Goal: Task Accomplishment & Management: Use online tool/utility

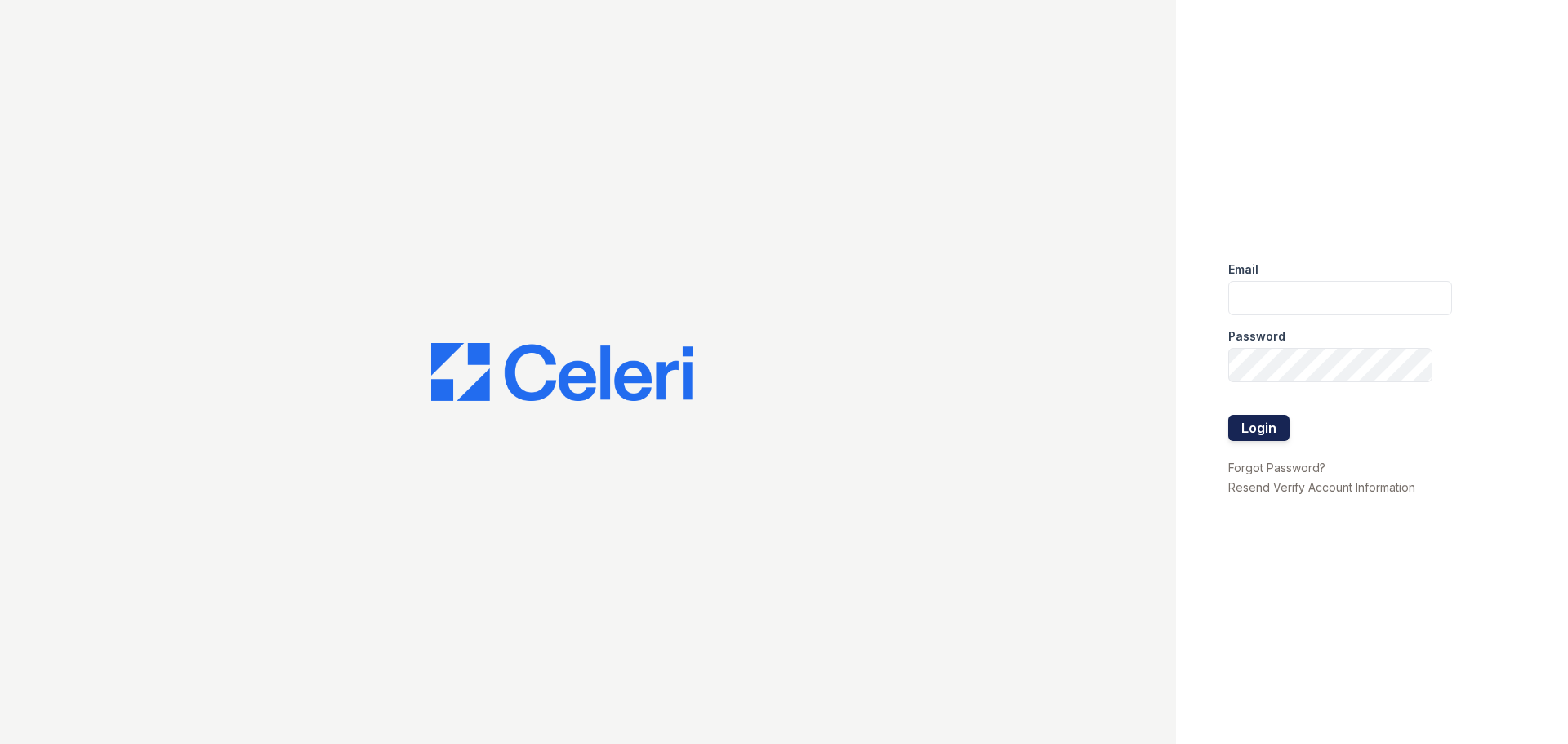
type input "springparc1@cafmanagement.com"
click at [1277, 437] on button "Login" at bounding box center [1259, 428] width 61 height 26
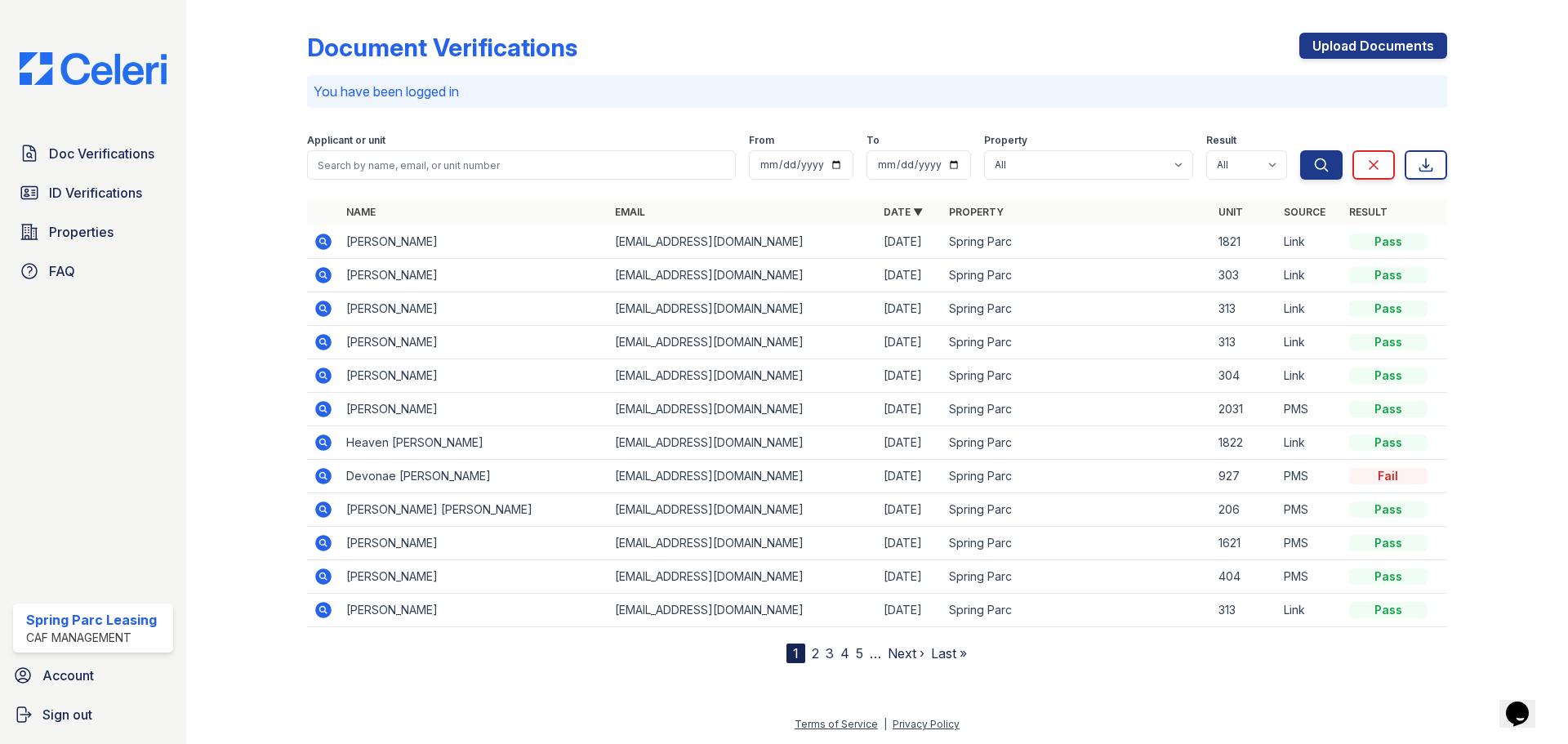
click at [70, 212] on div "Doc Verifications ID Verifications Properties FAQ" at bounding box center [92, 212] width 173 height 151
click at [92, 185] on span "ID Verifications" at bounding box center [96, 193] width 93 height 20
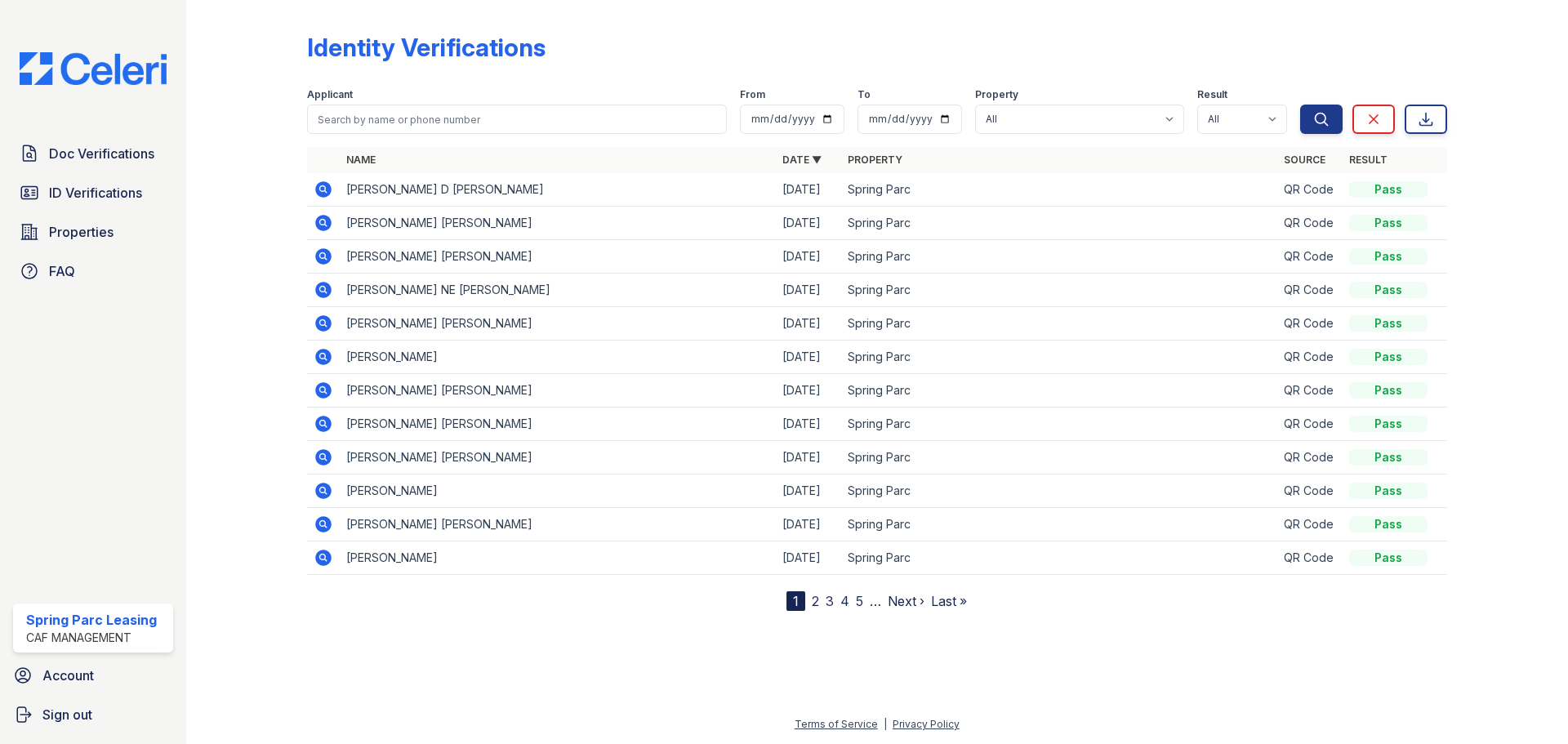
click at [323, 228] on icon at bounding box center [324, 223] width 16 height 16
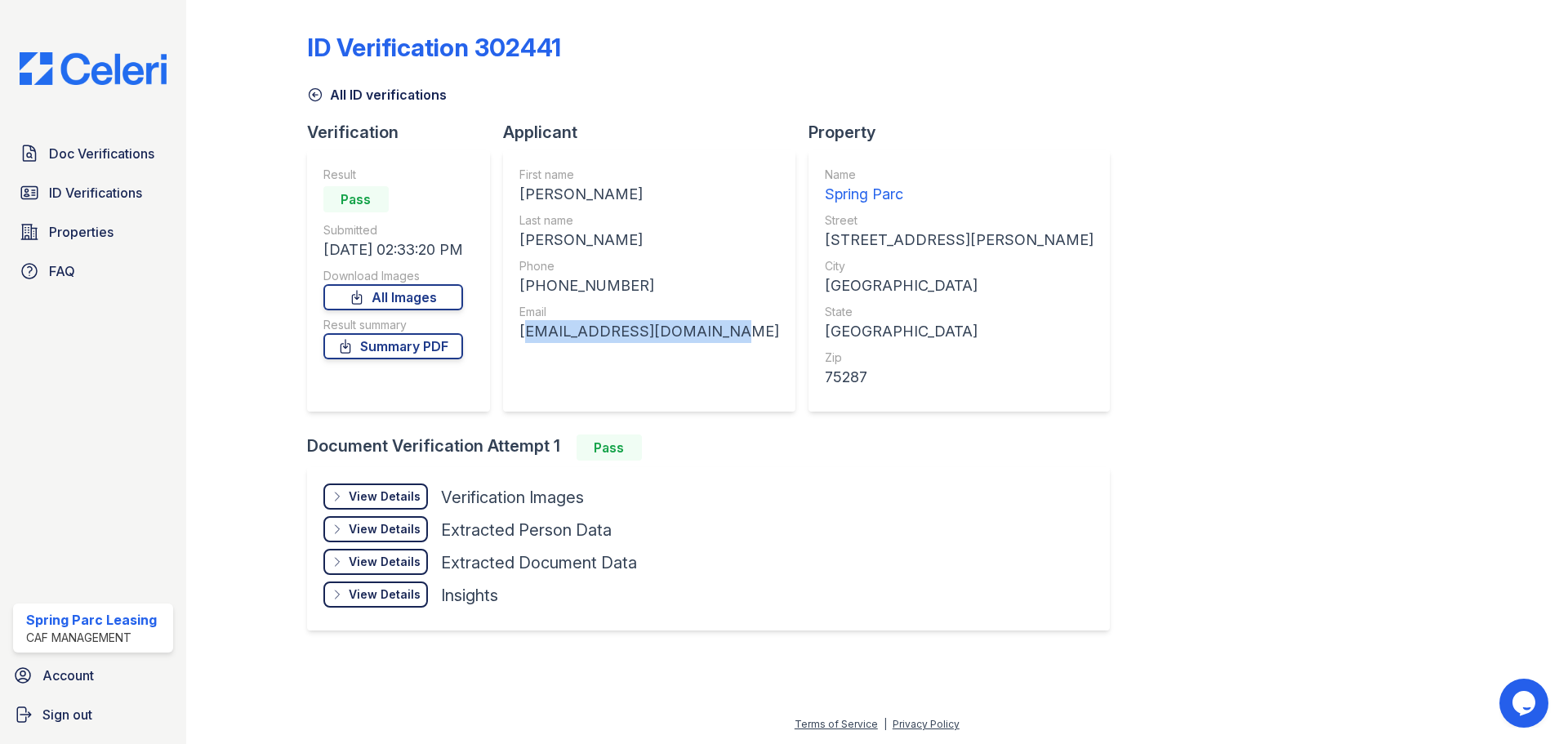
drag, startPoint x: 524, startPoint y: 333, endPoint x: 715, endPoint y: 326, distance: 191.1
click at [715, 326] on div "First name KAREN D Last name PADILLA CARMONA Phone +12146760571 Email kare_padi…" at bounding box center [649, 281] width 292 height 262
copy div "kare_padilla2@icloud.com"
drag, startPoint x: 638, startPoint y: 283, endPoint x: 534, endPoint y: 293, distance: 104.5
click at [534, 293] on div "+12146760571" at bounding box center [649, 286] width 260 height 23
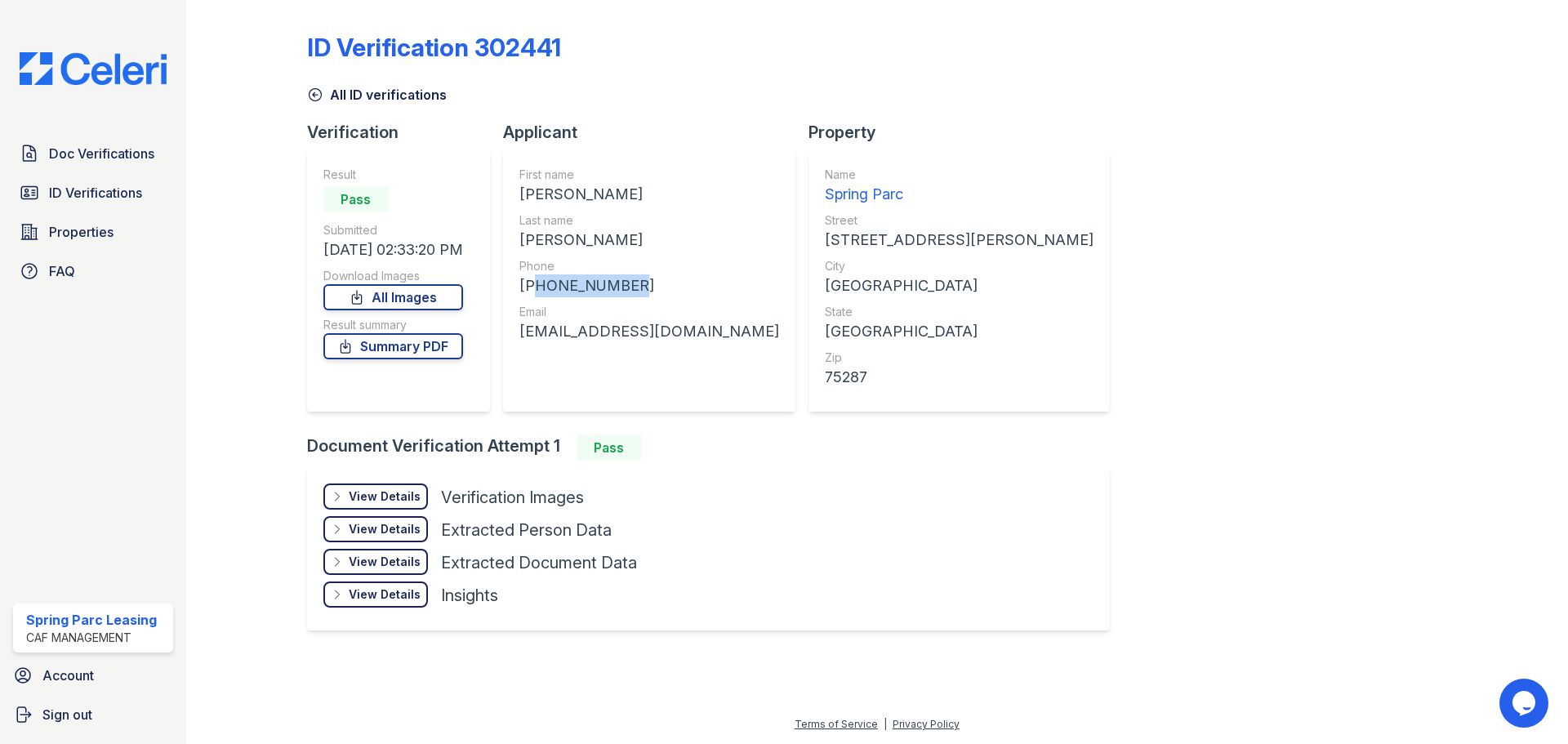
copy div "12146760571"
drag, startPoint x: 520, startPoint y: 241, endPoint x: 671, endPoint y: 238, distance: 151.0
click at [671, 238] on div "First name KAREN D Last name PADILLA CARMONA Phone +12146760571 Email kare_padi…" at bounding box center [649, 281] width 292 height 262
copy div "PADILLA CARMONA"
drag, startPoint x: 524, startPoint y: 193, endPoint x: 573, endPoint y: 197, distance: 49.2
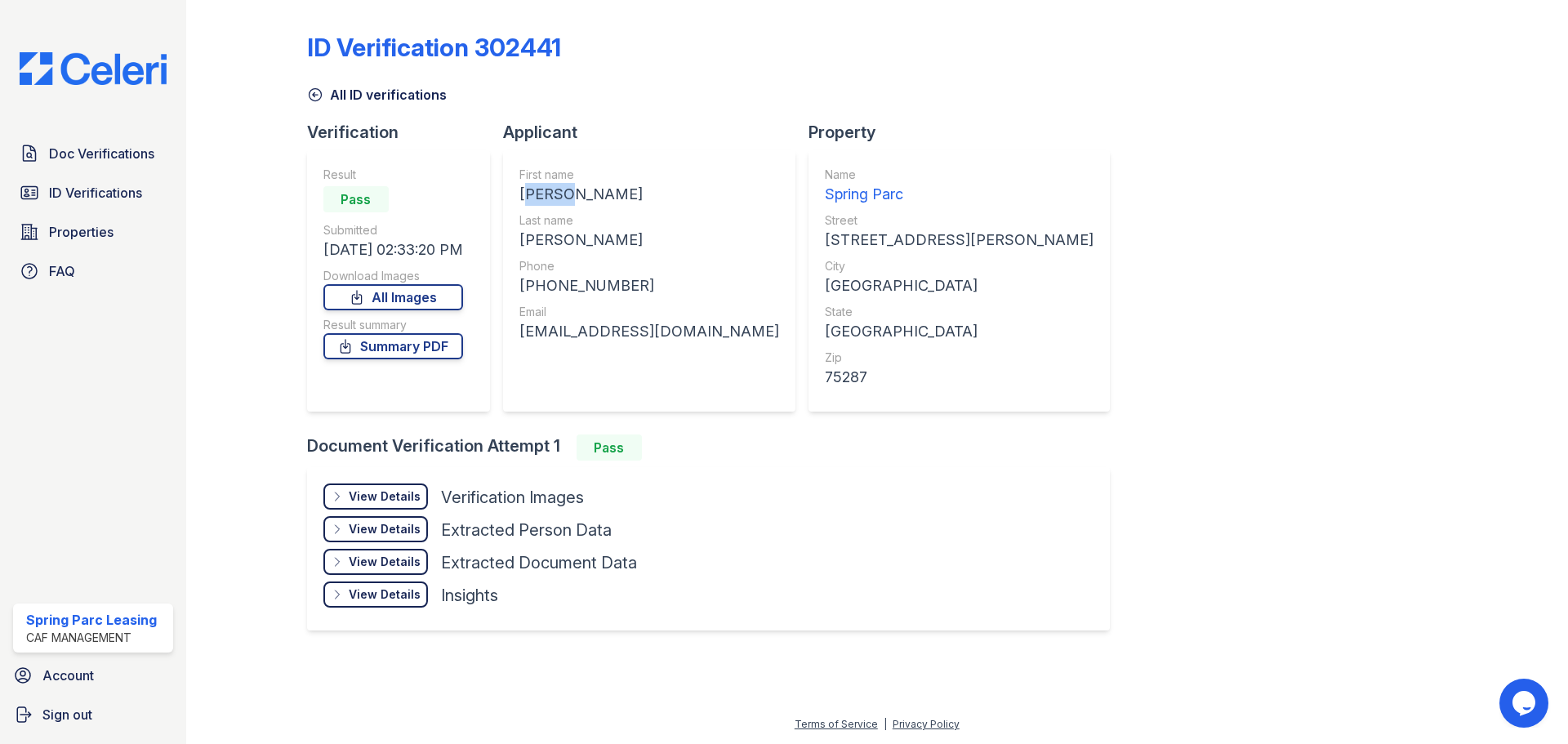
click at [573, 197] on div "First name KAREN D Last name PADILLA CARMONA Phone +12146760571 Email kare_padi…" at bounding box center [649, 281] width 292 height 262
copy div "KAREN"
click at [308, 95] on icon at bounding box center [315, 95] width 13 height 13
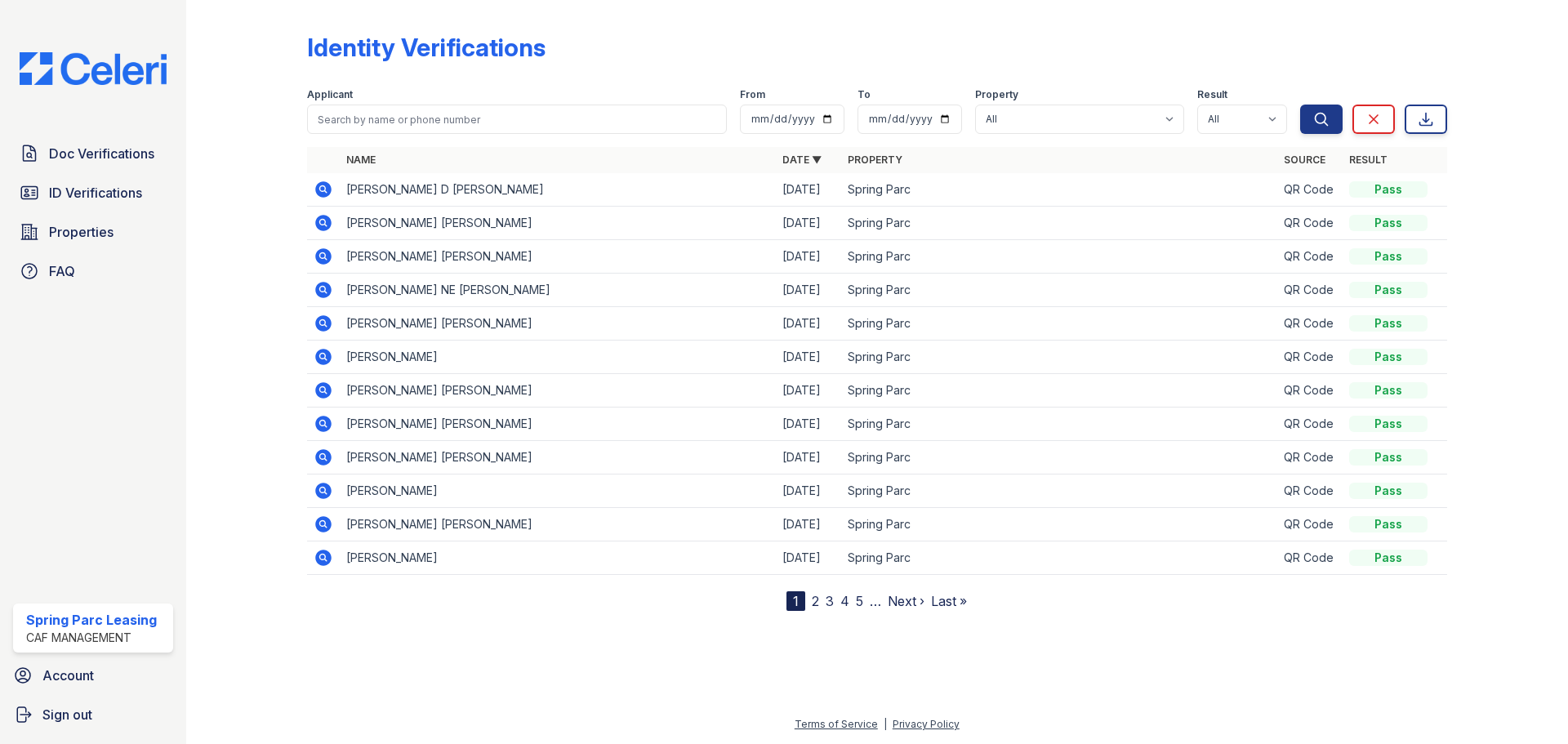
click at [323, 190] on icon at bounding box center [322, 188] width 4 height 4
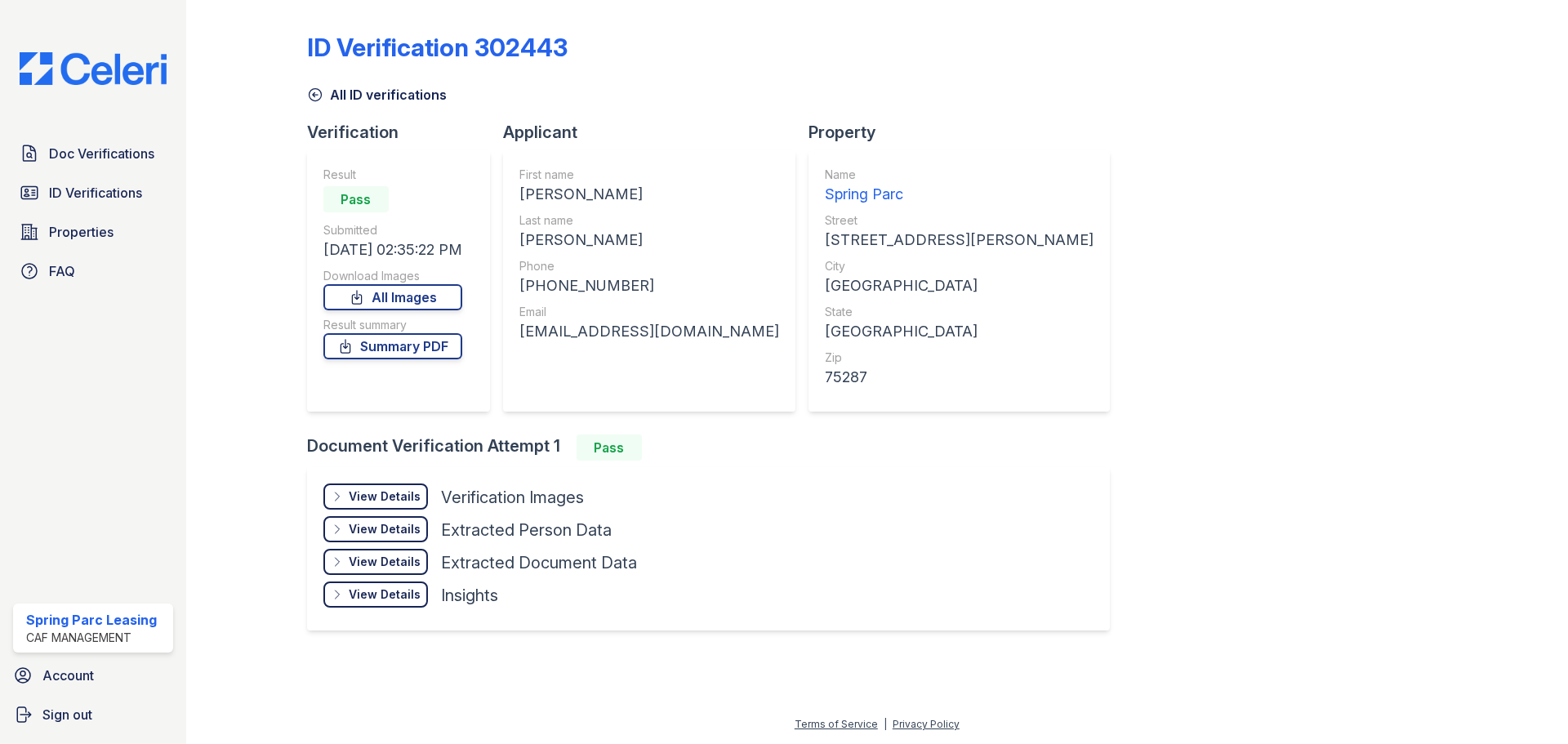
click at [384, 490] on div "View Details" at bounding box center [385, 497] width 72 height 16
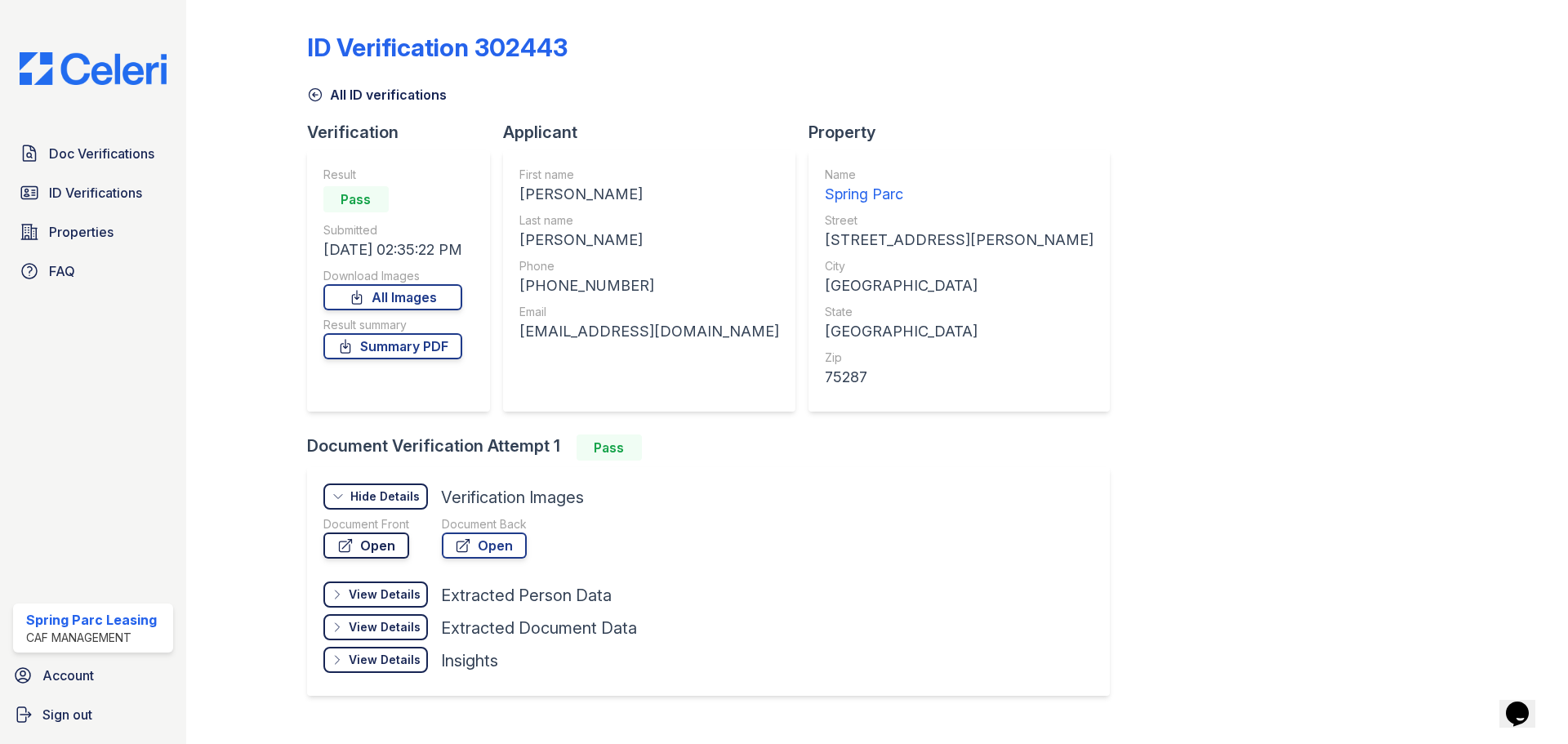
click at [389, 547] on link "Open" at bounding box center [367, 545] width 86 height 26
click at [316, 100] on icon at bounding box center [315, 95] width 13 height 13
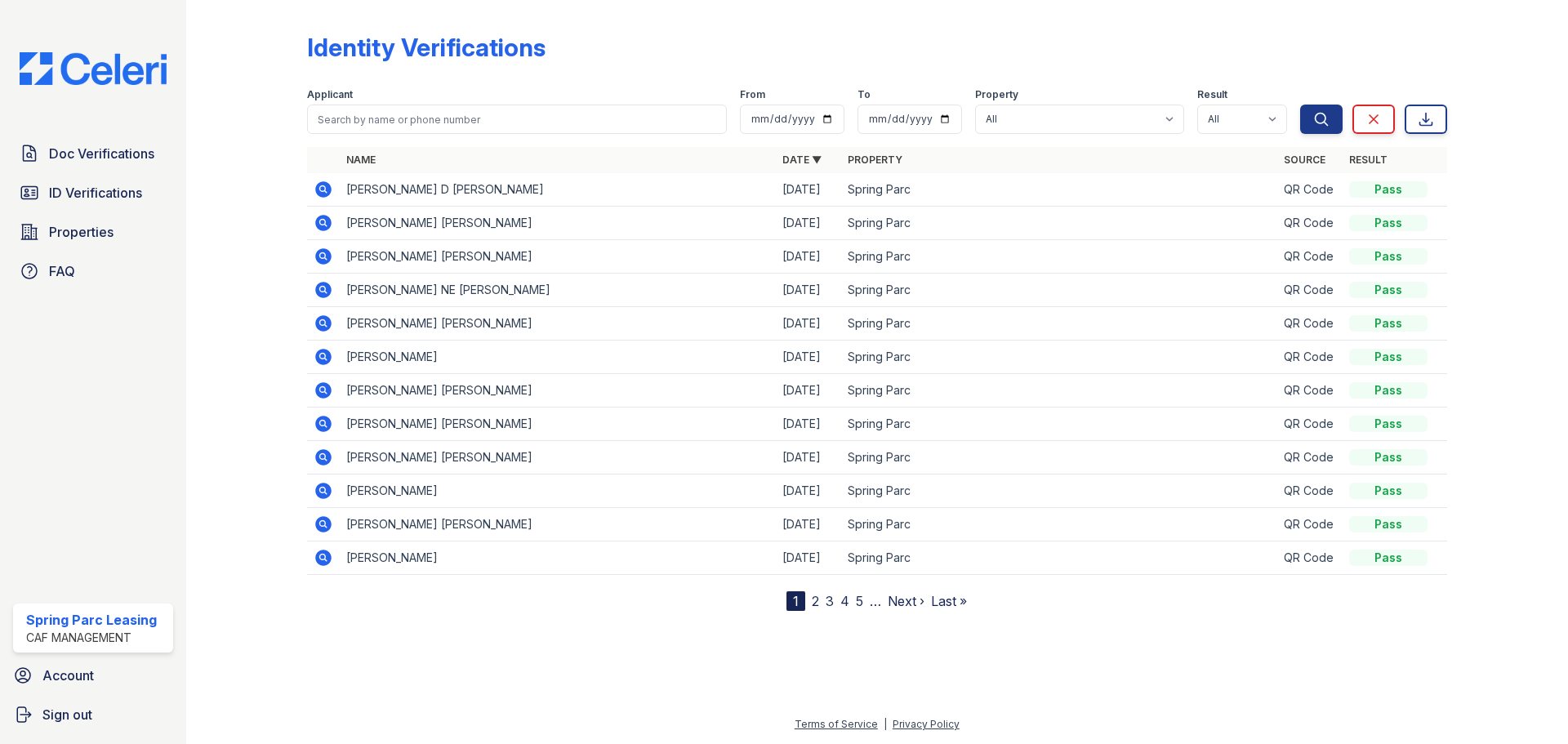
click at [325, 225] on icon at bounding box center [324, 223] width 20 height 20
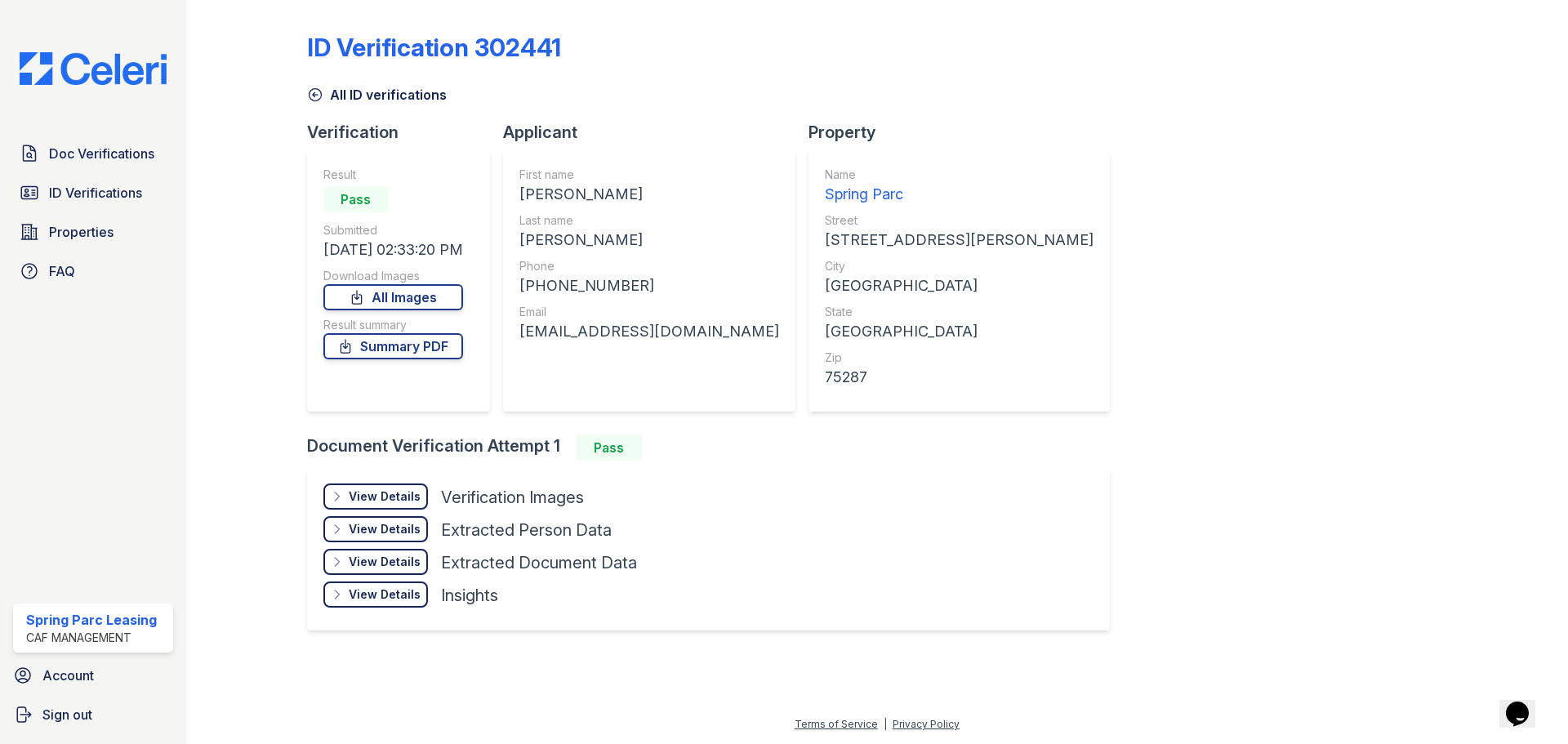
click at [376, 492] on div "View Details" at bounding box center [385, 497] width 72 height 16
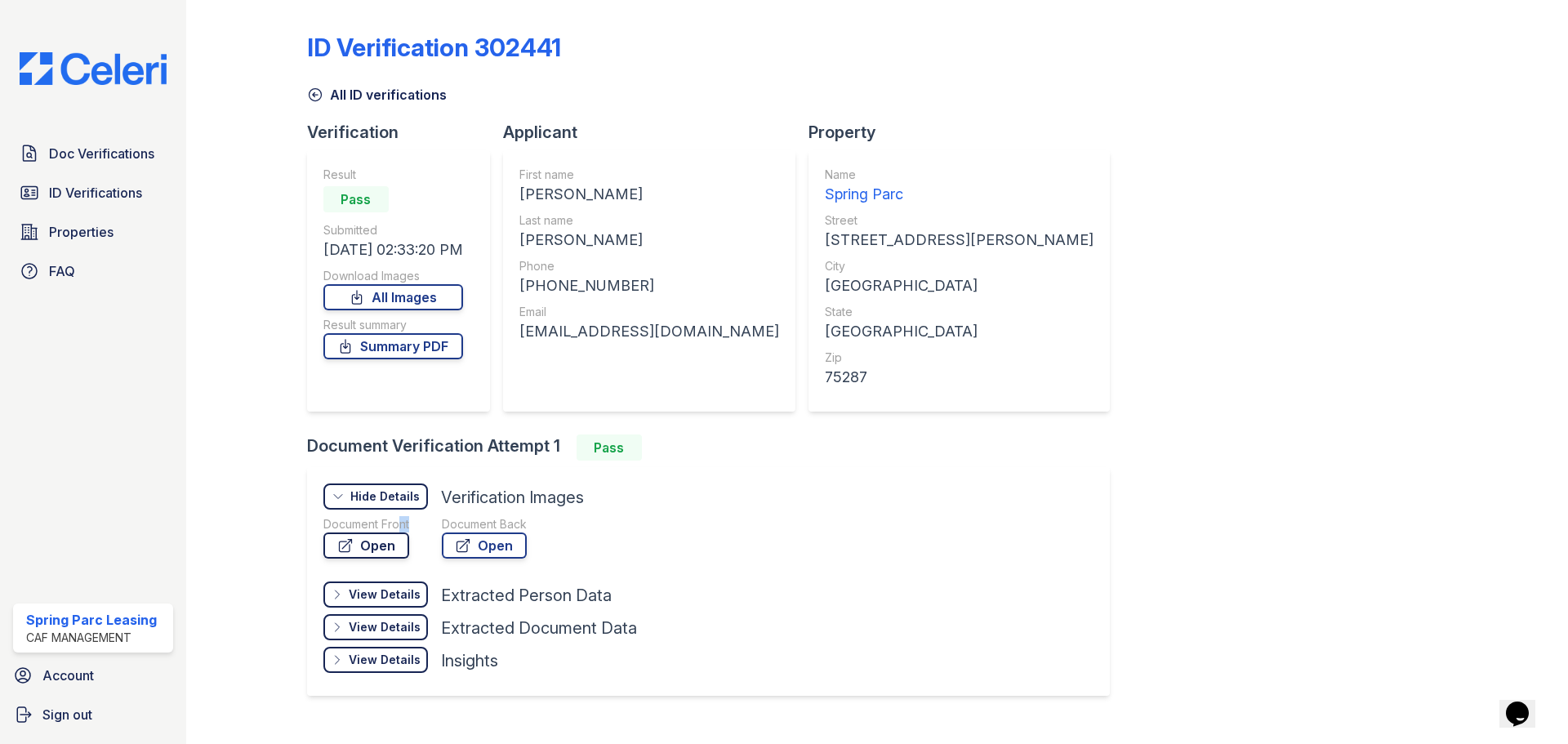
click at [390, 532] on div "Document Front Open" at bounding box center [367, 537] width 86 height 42
click at [387, 543] on link "Open" at bounding box center [367, 545] width 86 height 26
click at [1322, 209] on div "ID Verification 302441 All ID verifications Verification Result Pass Submitted …" at bounding box center [878, 362] width 1140 height 712
click at [87, 81] on img at bounding box center [92, 68] width 173 height 32
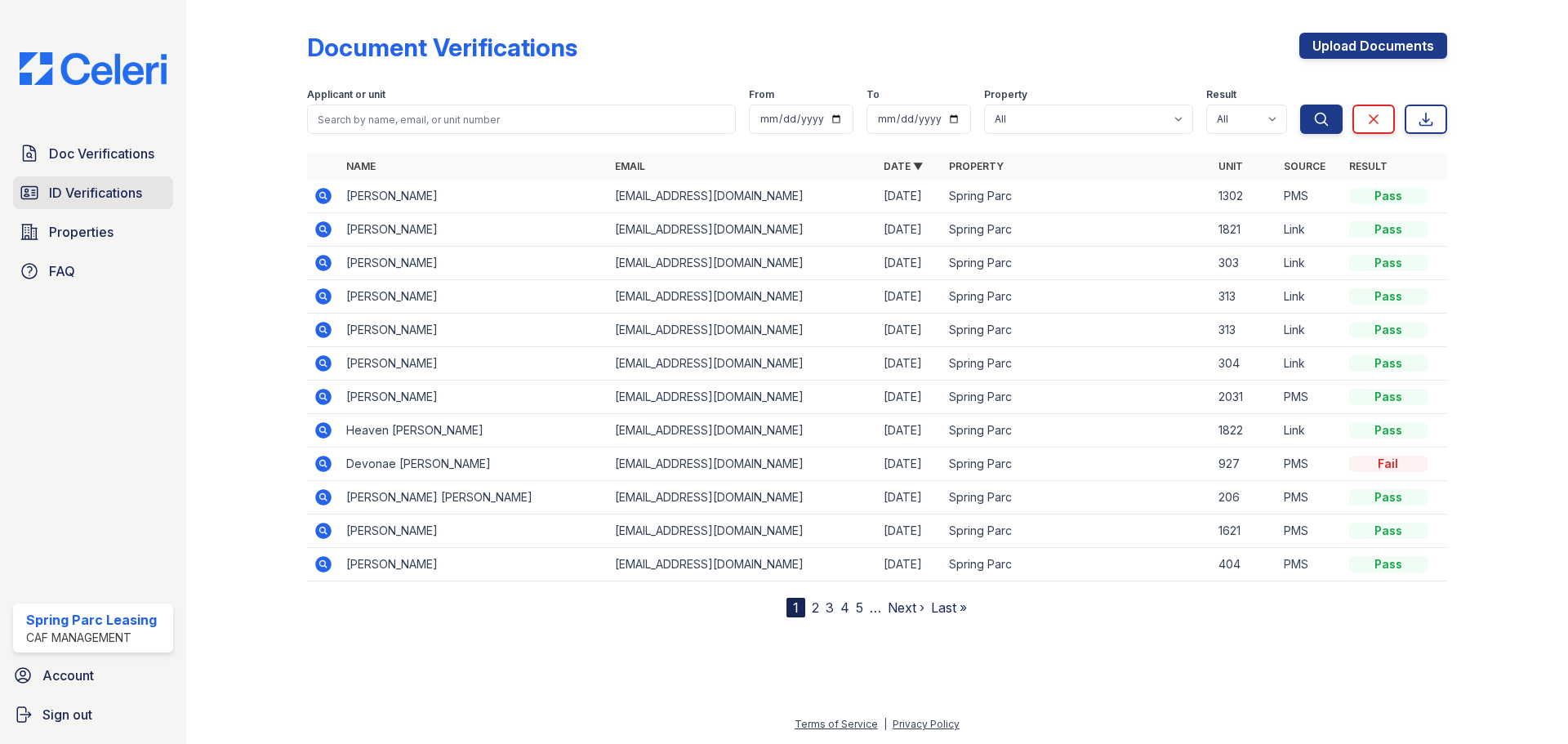
click at [77, 192] on span "ID Verifications" at bounding box center [96, 193] width 93 height 20
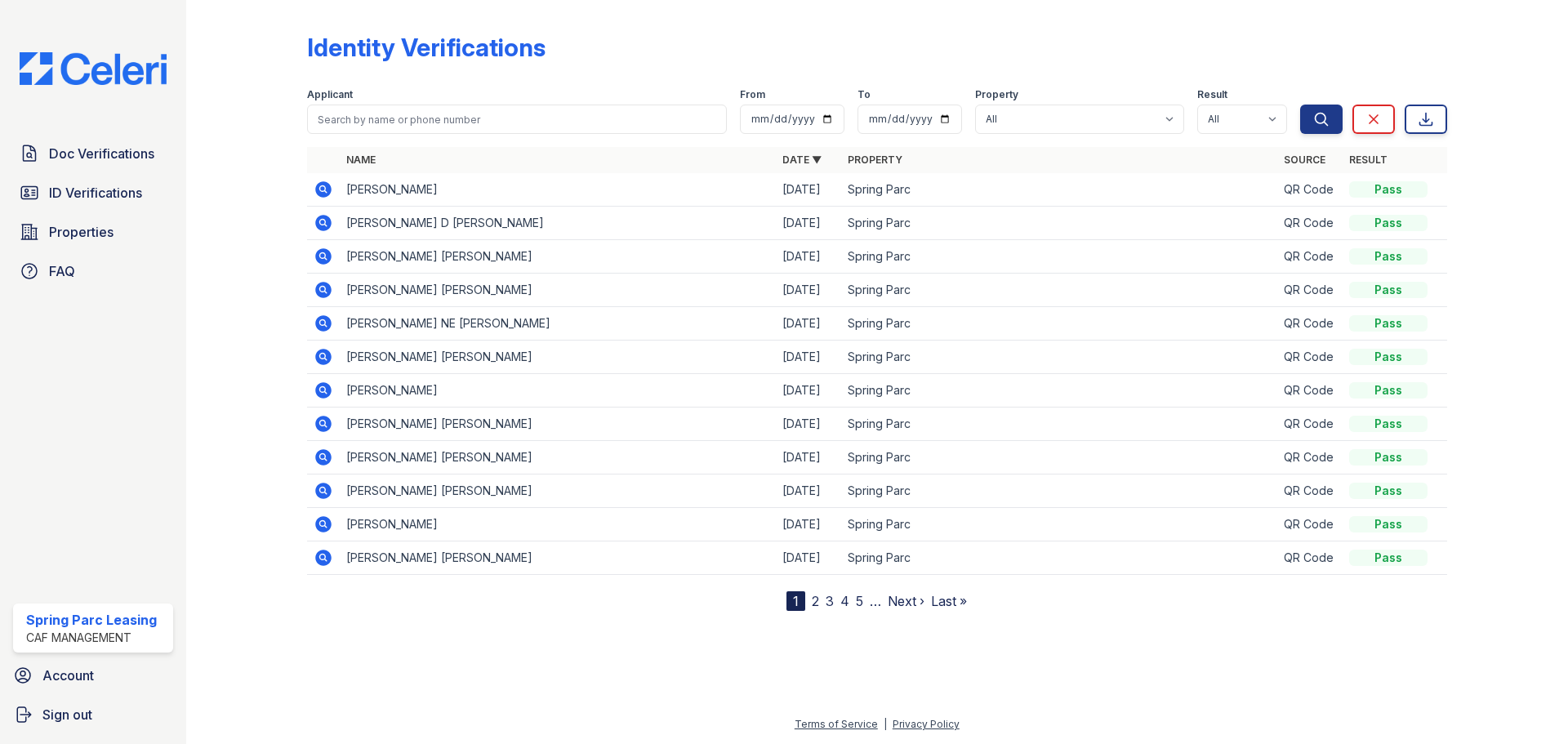
click at [326, 188] on icon at bounding box center [324, 189] width 16 height 16
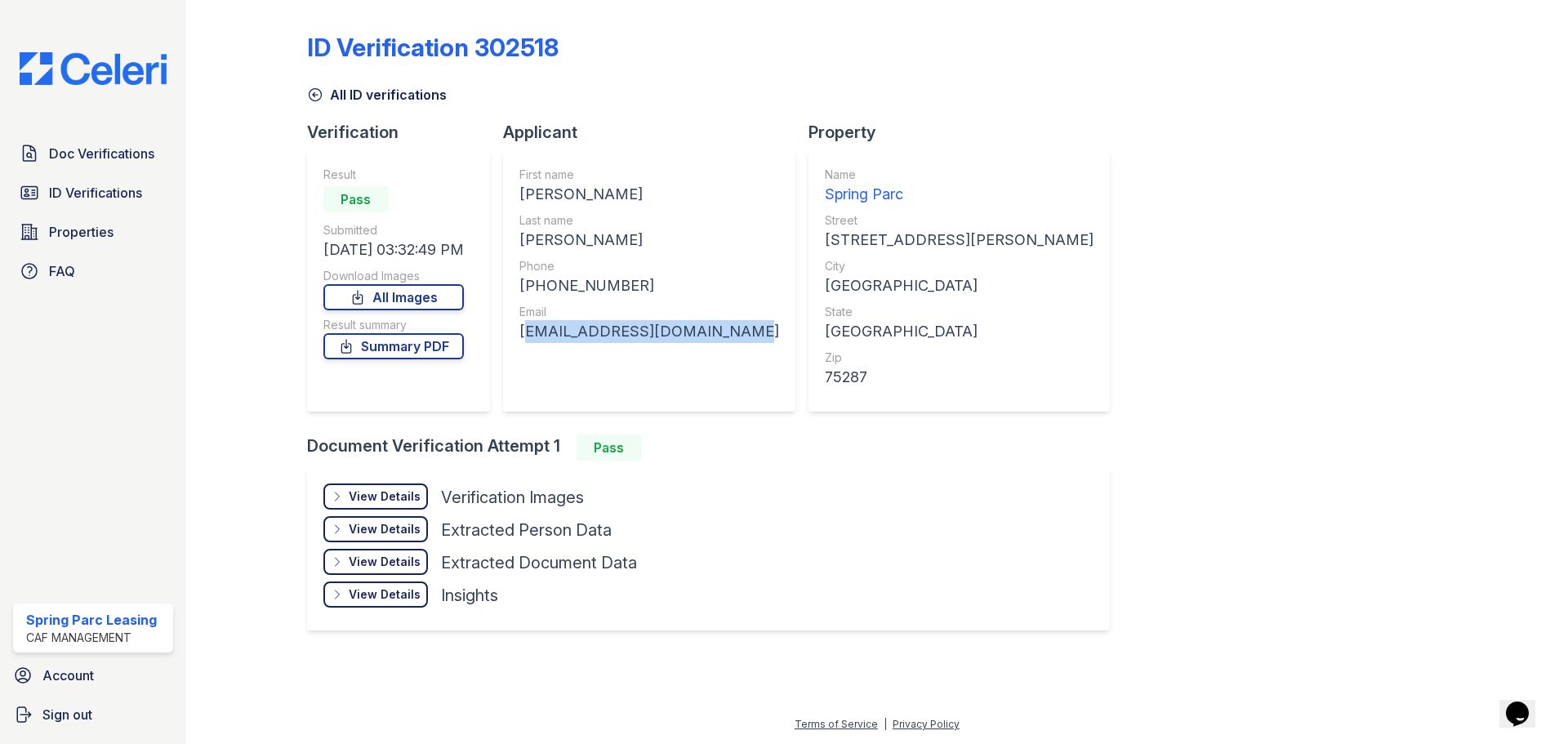
drag, startPoint x: 524, startPoint y: 332, endPoint x: 736, endPoint y: 334, distance: 212.0
click at [736, 334] on div "Applicant First name [PERSON_NAME] Last name [PERSON_NAME] Phone [PHONE_NUMBER]…" at bounding box center [655, 278] width 306 height 314
copy div "[EMAIL_ADDRESS][DOMAIN_NAME]"
drag, startPoint x: 648, startPoint y: 276, endPoint x: 537, endPoint y: 282, distance: 111.2
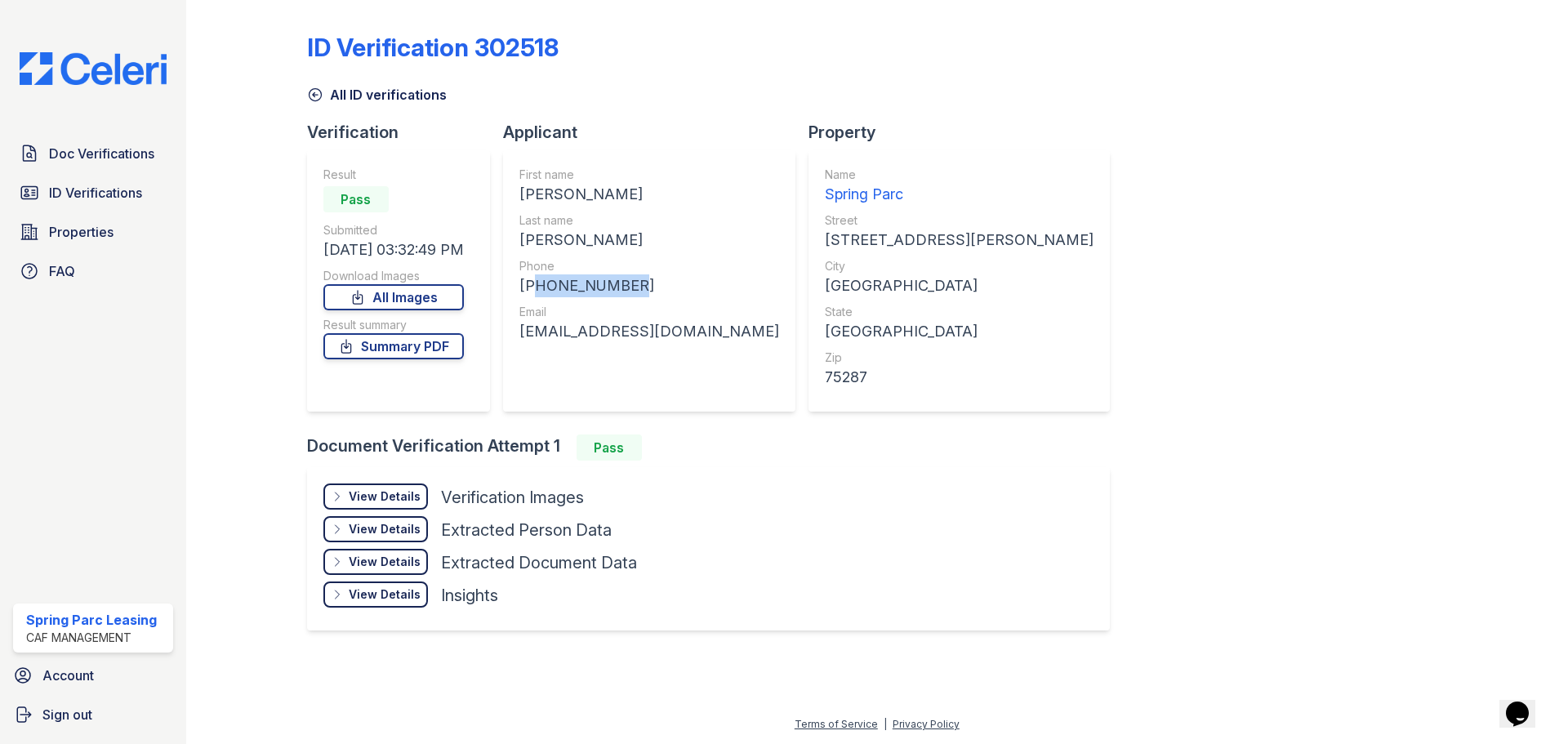
click at [537, 282] on div "[PHONE_NUMBER]" at bounding box center [649, 286] width 260 height 23
copy div "19432592574"
drag, startPoint x: 527, startPoint y: 238, endPoint x: 669, endPoint y: 231, distance: 142.2
click at [669, 231] on div "[PERSON_NAME]" at bounding box center [649, 240] width 260 height 23
copy div "[PERSON_NAME]"
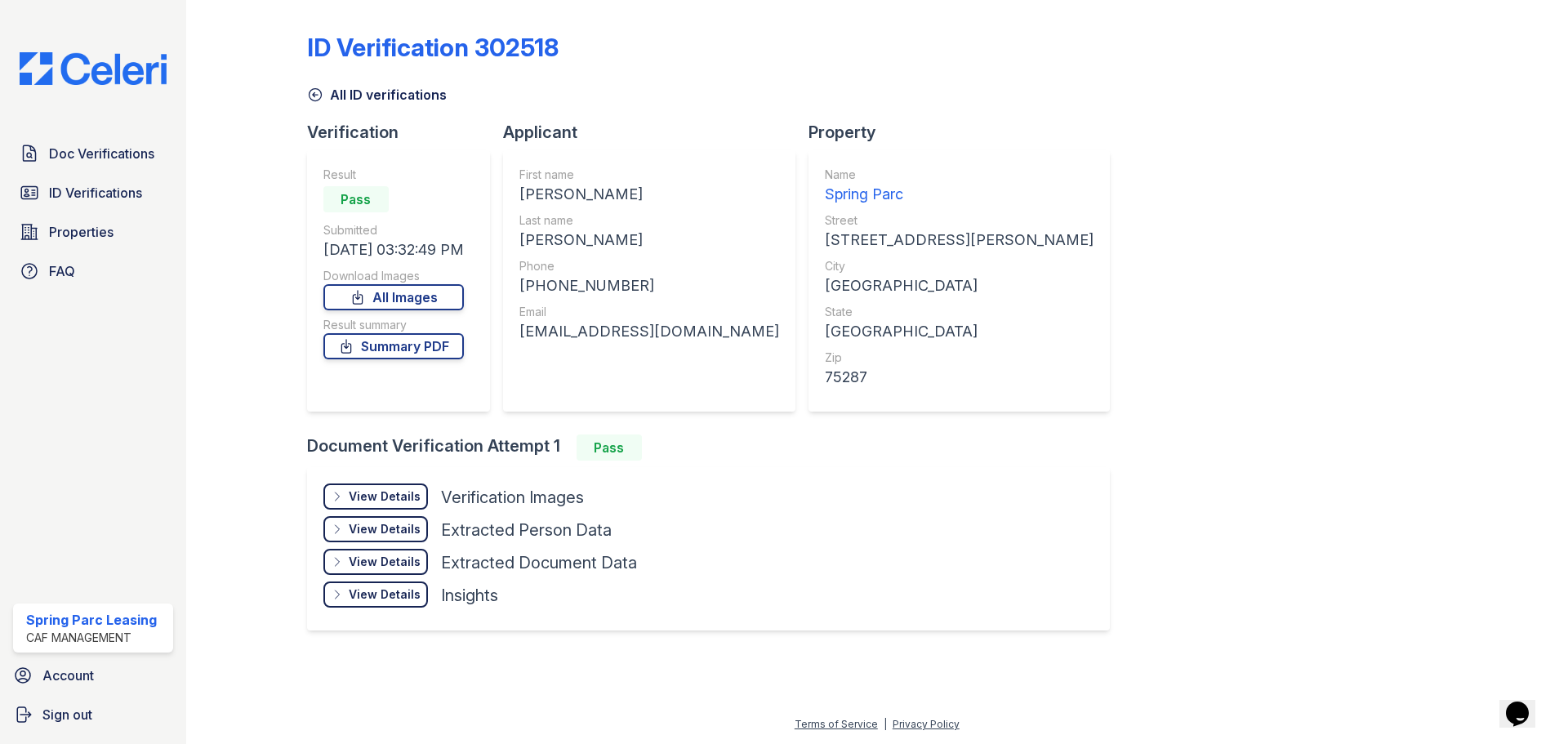
click at [628, 196] on div "[PERSON_NAME]" at bounding box center [649, 195] width 260 height 23
drag, startPoint x: 593, startPoint y: 191, endPoint x: 520, endPoint y: 199, distance: 73.4
click at [520, 199] on div "First name [PERSON_NAME] Last name [PERSON_NAME] Phone [PHONE_NUMBER] Email [EM…" at bounding box center [649, 281] width 292 height 262
copy div "[PERSON_NAME]"
